Goal: Transaction & Acquisition: Purchase product/service

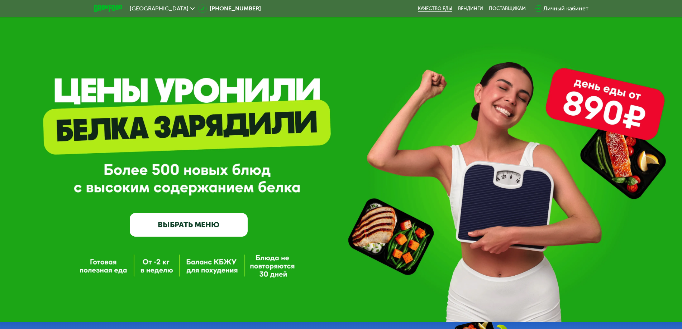
click at [440, 7] on link "Качество еды" at bounding box center [435, 9] width 34 height 6
click at [436, 8] on link "Качество еды" at bounding box center [435, 9] width 34 height 6
click at [107, 8] on img at bounding box center [108, 9] width 28 height 8
click at [181, 230] on link "ВЫБРАТЬ МЕНЮ" at bounding box center [189, 225] width 118 height 24
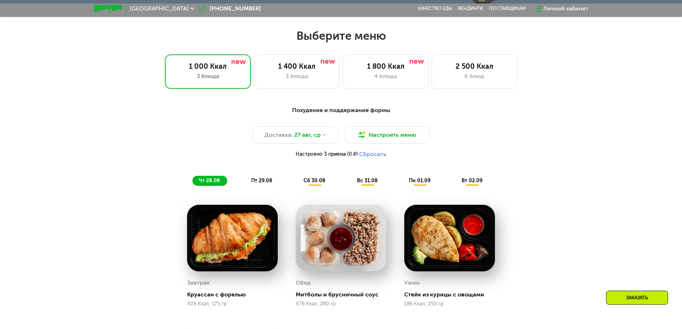
scroll to position [387, 0]
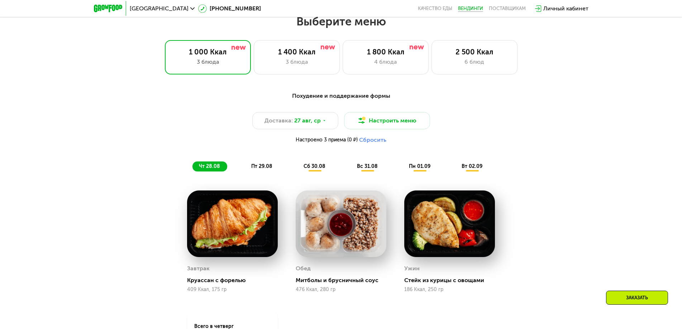
click at [474, 10] on link "Вендинги" at bounding box center [470, 9] width 25 height 6
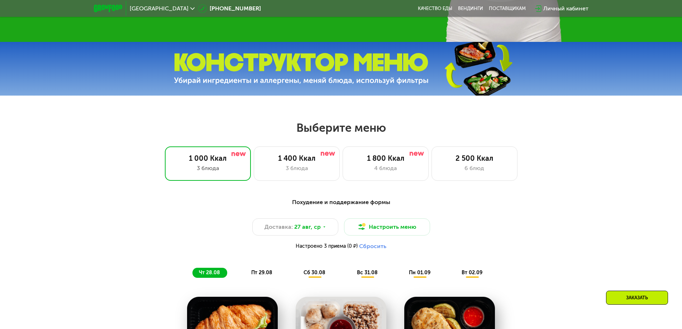
scroll to position [279, 0]
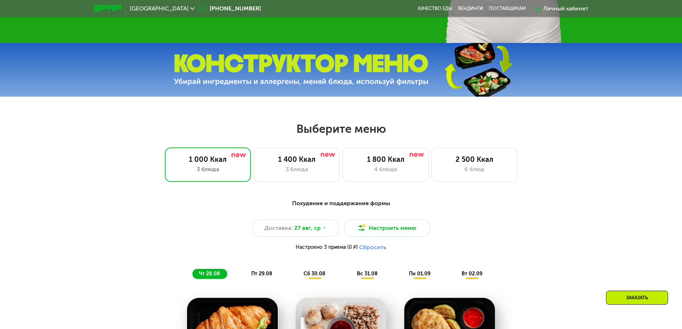
click at [334, 73] on img at bounding box center [301, 70] width 255 height 32
click at [281, 170] on div "3 блюда" at bounding box center [296, 169] width 71 height 9
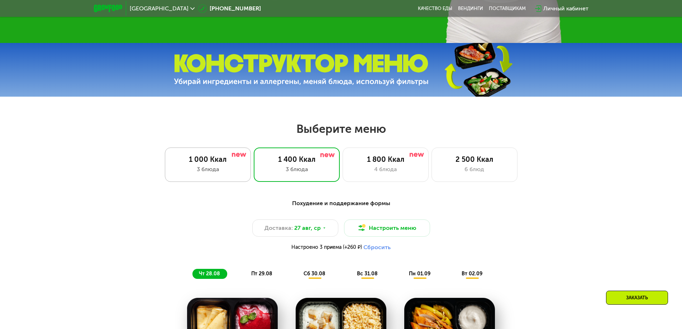
click at [231, 169] on div "3 блюда" at bounding box center [207, 169] width 71 height 9
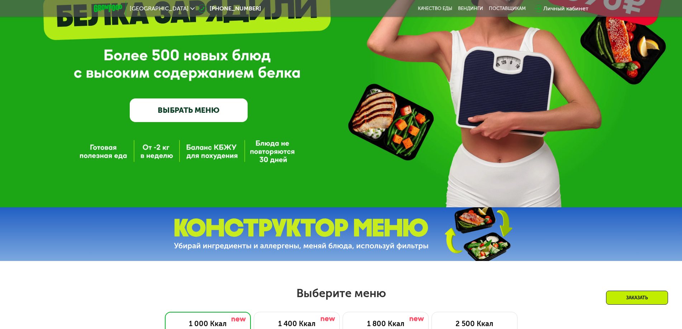
scroll to position [111, 0]
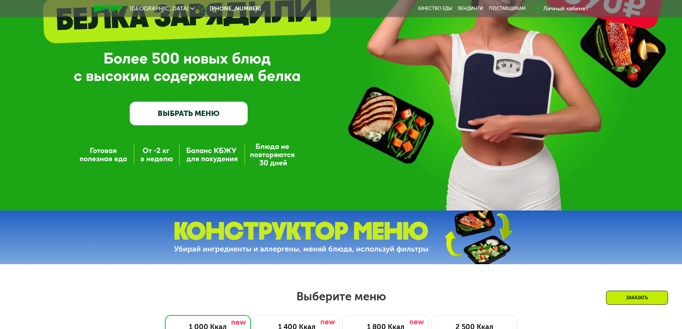
click at [214, 116] on link "ВЫБРАТЬ МЕНЮ" at bounding box center [189, 114] width 118 height 24
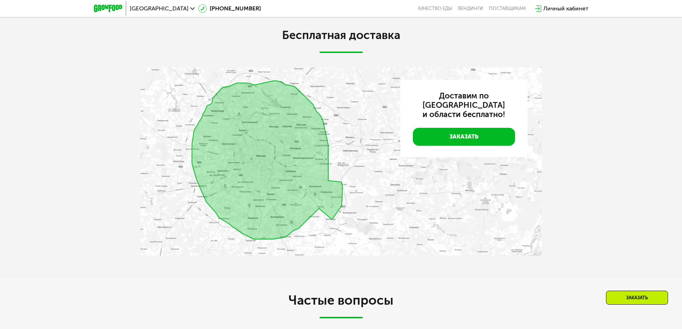
scroll to position [1641, 0]
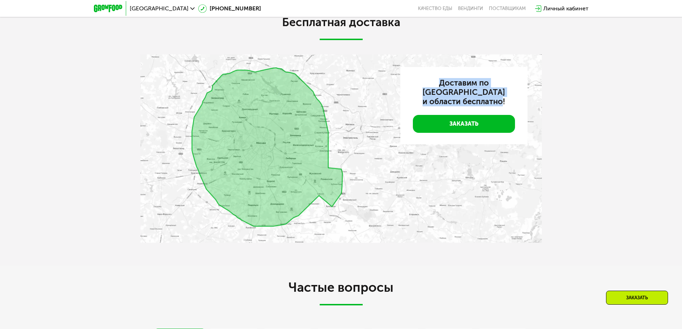
drag, startPoint x: 425, startPoint y: 86, endPoint x: 503, endPoint y: 97, distance: 78.9
click at [503, 97] on h3 "Доставим по Москве и области бесплатно!" at bounding box center [464, 92] width 102 height 28
copy h3 "Доставим по Москве и области бесплатно"
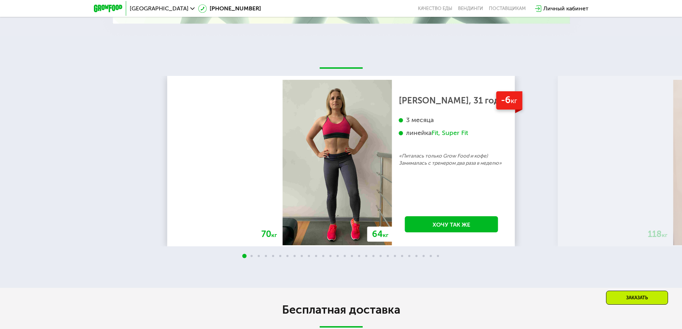
scroll to position [1361, 0]
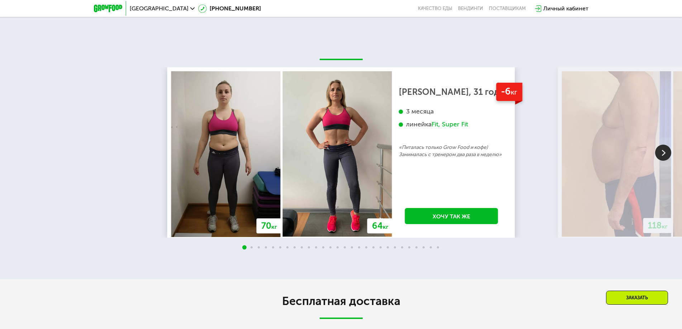
click at [666, 157] on img at bounding box center [663, 153] width 16 height 16
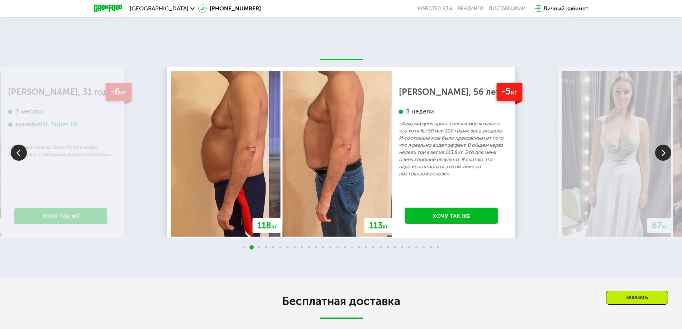
click at [666, 157] on img at bounding box center [663, 153] width 16 height 16
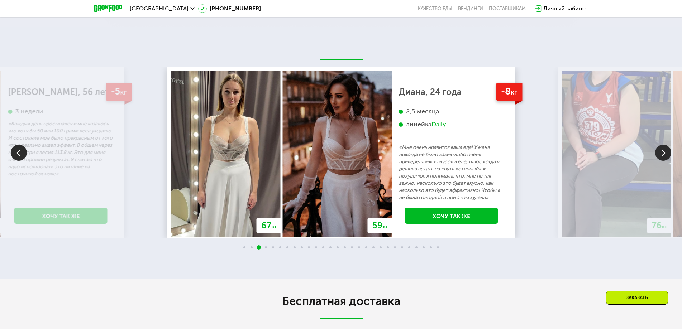
click at [666, 157] on img at bounding box center [663, 153] width 16 height 16
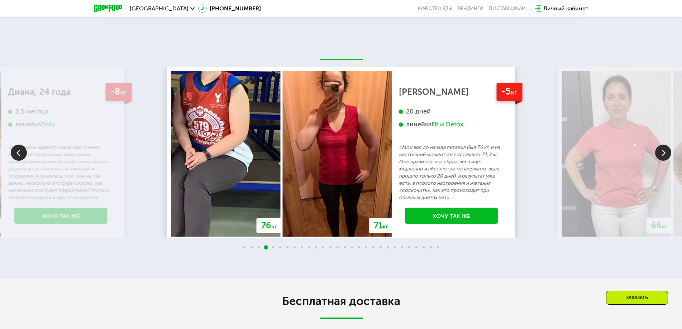
click at [666, 157] on img at bounding box center [663, 153] width 16 height 16
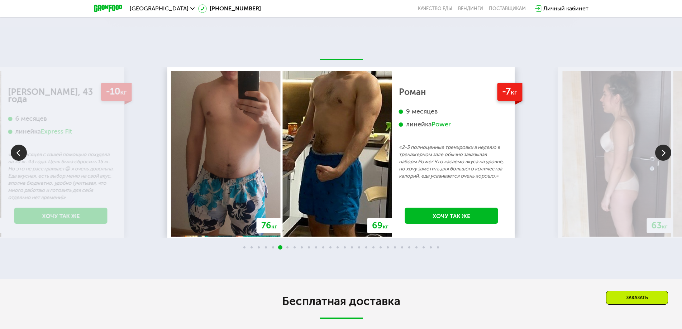
click at [666, 156] on img at bounding box center [663, 153] width 16 height 16
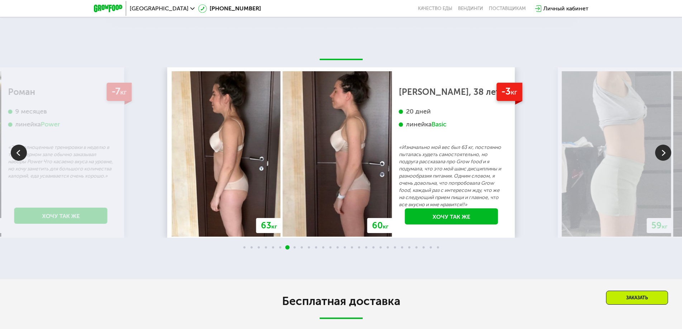
click at [660, 155] on img at bounding box center [663, 153] width 16 height 16
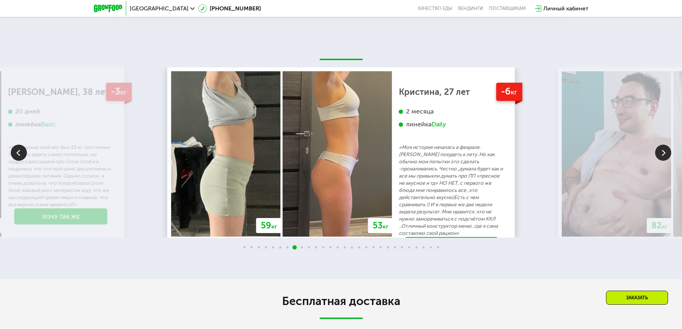
click at [660, 155] on img at bounding box center [663, 153] width 16 height 16
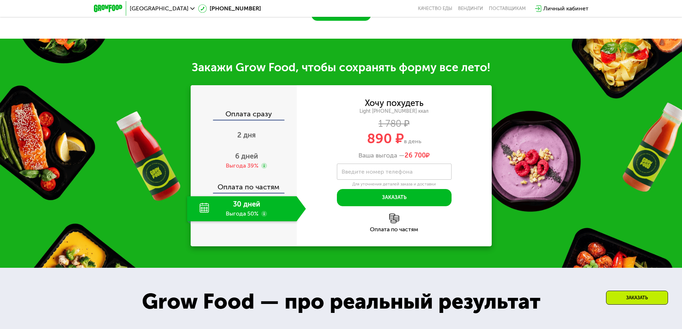
scroll to position [788, 0]
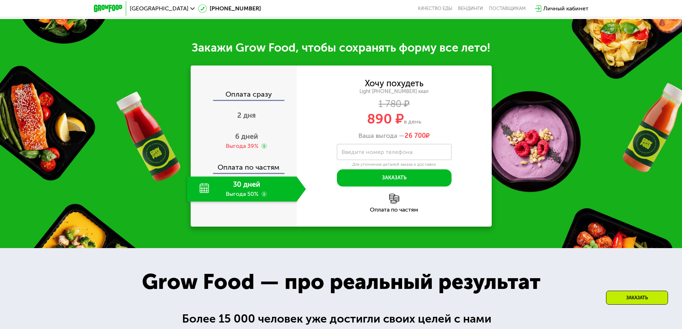
click at [252, 99] on div "Оплата сразу" at bounding box center [243, 95] width 105 height 9
click at [249, 117] on span "2 дня" at bounding box center [246, 115] width 19 height 9
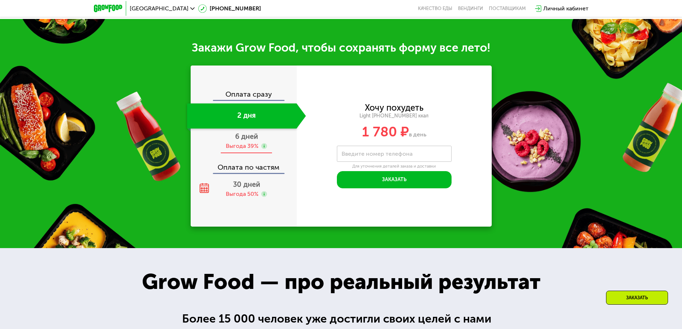
click at [248, 141] on span "6 дней" at bounding box center [246, 136] width 23 height 9
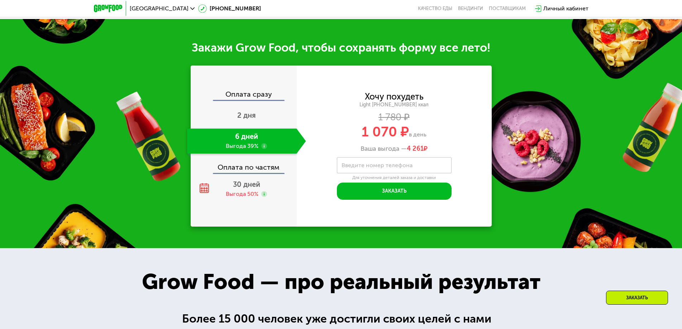
click at [239, 171] on div "Оплата по частям" at bounding box center [243, 165] width 105 height 16
click at [240, 177] on div "Оплата сразу 2 дня 6 дней Выгода 39% Оплата по частям 30 дней Выгода 50%" at bounding box center [244, 146] width 106 height 111
click at [238, 189] on span "30 дней" at bounding box center [246, 184] width 27 height 9
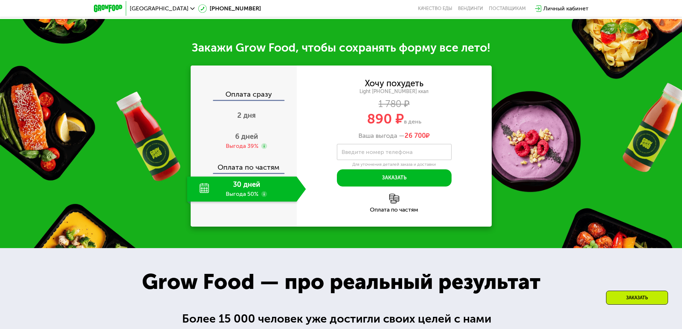
click at [250, 98] on div "Оплата сразу" at bounding box center [243, 95] width 105 height 9
click at [249, 116] on span "2 дня" at bounding box center [246, 115] width 19 height 9
click at [249, 116] on div "2 дня" at bounding box center [242, 116] width 110 height 25
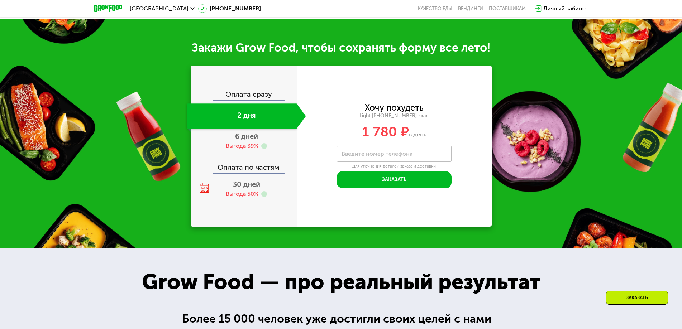
click at [241, 141] on span "6 дней" at bounding box center [246, 136] width 23 height 9
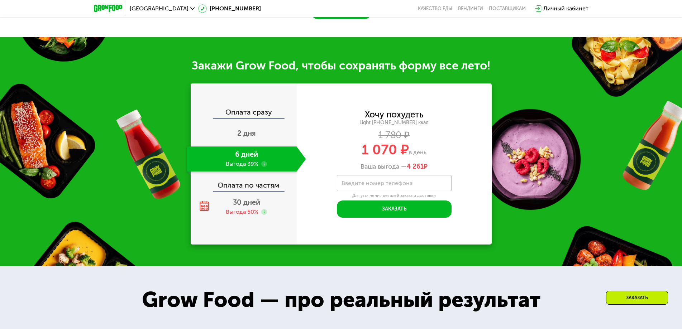
scroll to position [788, 0]
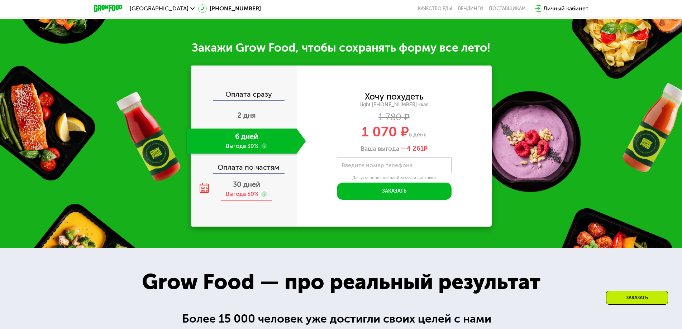
click at [237, 194] on div "Выгода 50%" at bounding box center [242, 194] width 33 height 8
click at [237, 194] on div "30 дней Выгода 50%" at bounding box center [242, 189] width 110 height 25
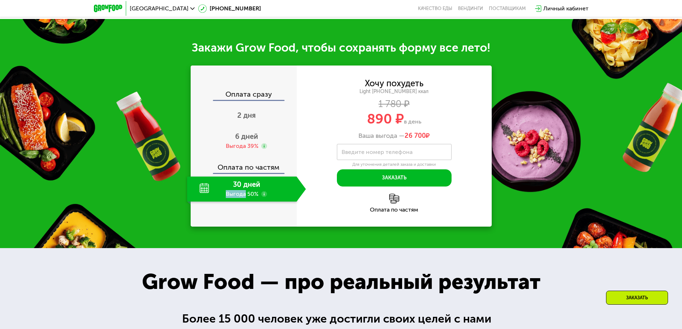
click at [241, 197] on div "30 дней Выгода 50%" at bounding box center [242, 189] width 110 height 25
click at [283, 196] on div "30 дней Выгода 50%" at bounding box center [242, 189] width 110 height 25
click at [274, 194] on div "30 дней Выгода 50%" at bounding box center [242, 189] width 110 height 25
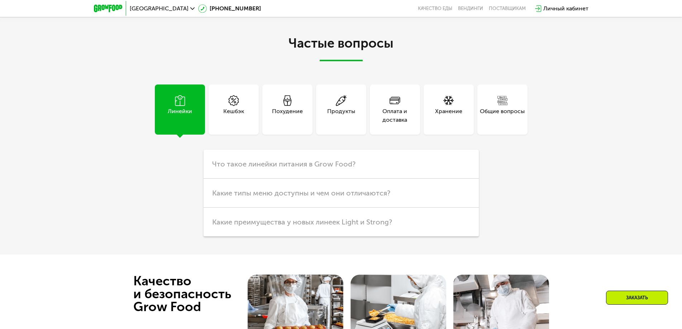
scroll to position [1768, 0]
